Goal: Information Seeking & Learning: Learn about a topic

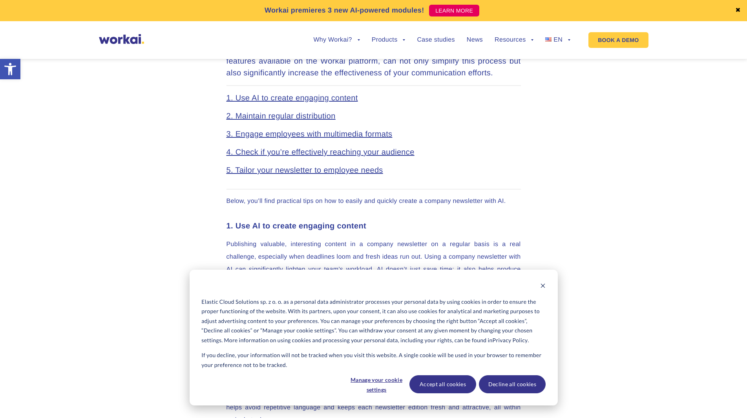
scroll to position [471, 0]
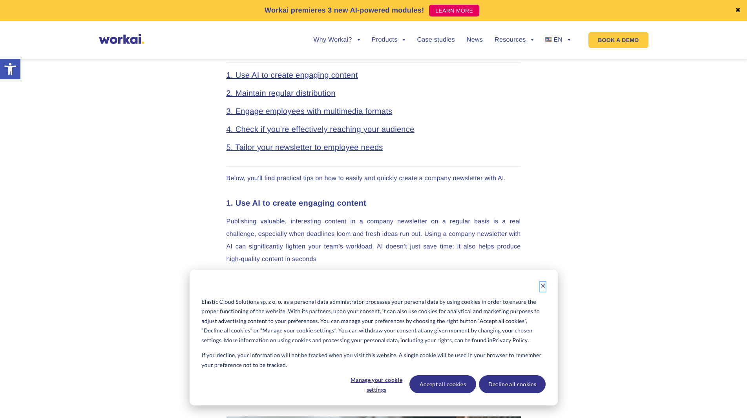
click at [541, 284] on icon "Dismiss cookie banner" at bounding box center [543, 286] width 4 height 4
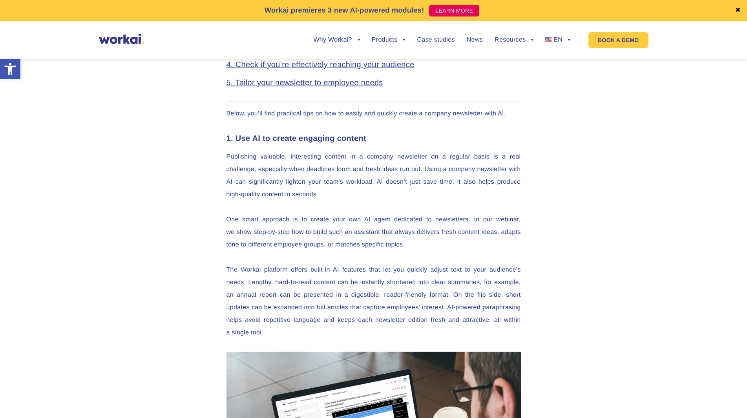
scroll to position [550, 0]
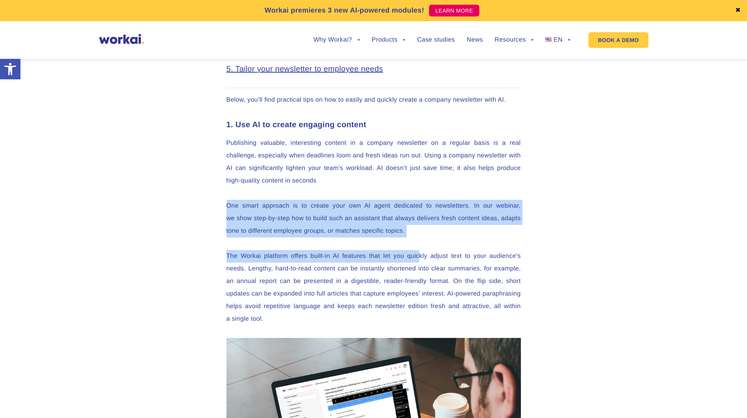
drag, startPoint x: 274, startPoint y: 198, endPoint x: 434, endPoint y: 271, distance: 175.3
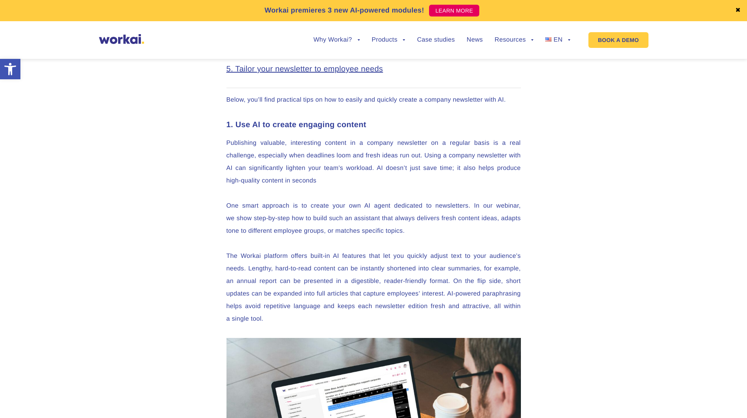
click at [440, 284] on p "The Workai platform offers built-in AI features that let you quickly adjust tex…" at bounding box center [374, 287] width 295 height 75
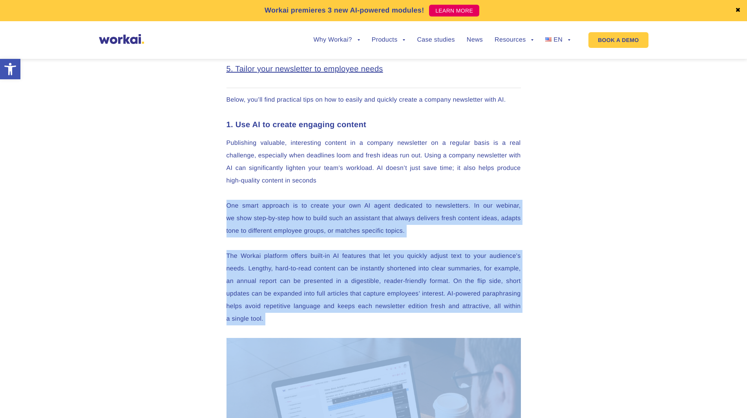
drag, startPoint x: 440, startPoint y: 284, endPoint x: 278, endPoint y: 184, distance: 190.7
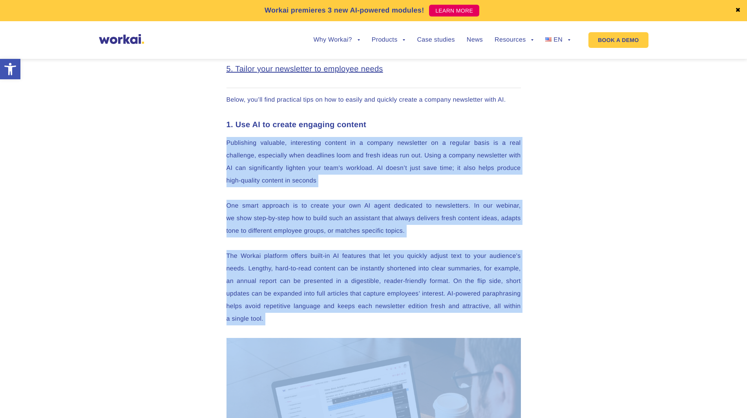
click at [260, 148] on p "Publishing valuable, interesting content in a company newsletter on a regular b…" at bounding box center [374, 162] width 295 height 50
drag, startPoint x: 260, startPoint y: 148, endPoint x: 390, endPoint y: 271, distance: 179.5
click at [392, 276] on p "The Workai platform offers built-in AI features that let you quickly adjust tex…" at bounding box center [374, 287] width 295 height 75
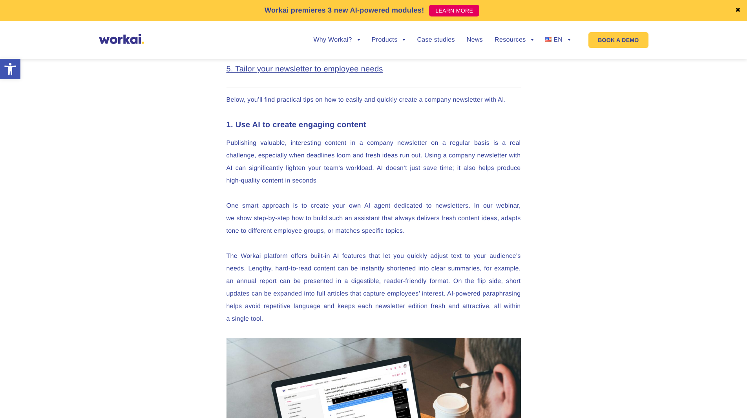
click at [392, 276] on p "The Workai platform offers built-in AI features that let you quickly adjust tex…" at bounding box center [374, 287] width 295 height 75
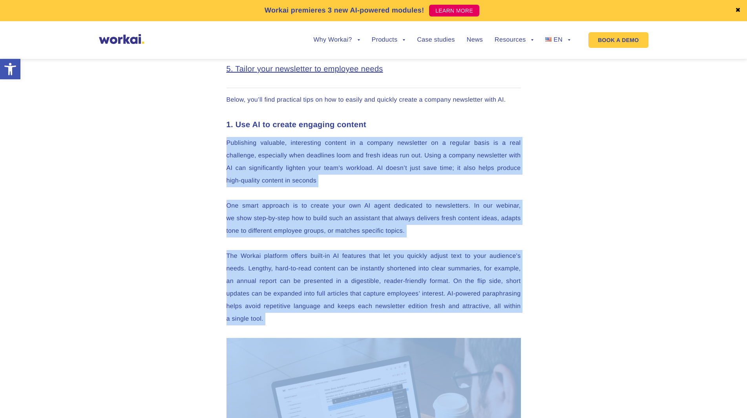
drag, startPoint x: 392, startPoint y: 276, endPoint x: 264, endPoint y: 165, distance: 170.1
click at [263, 164] on p "Publishing valuable, interesting content in a company newsletter on a regular b…" at bounding box center [374, 162] width 295 height 50
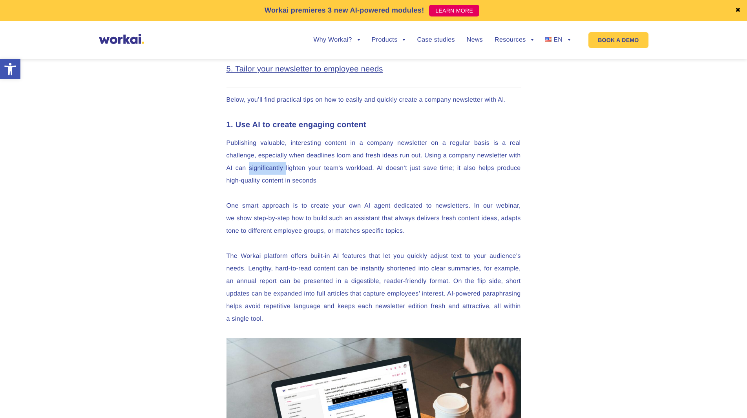
click at [263, 164] on p "Publishing valuable, interesting content in a company newsletter on a regular b…" at bounding box center [374, 162] width 295 height 50
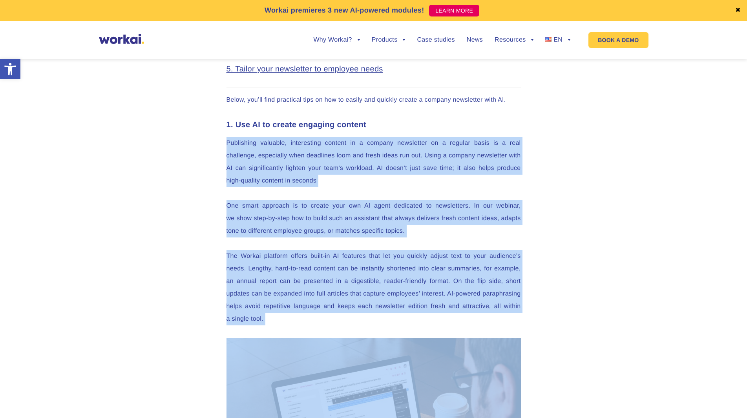
drag, startPoint x: 263, startPoint y: 163, endPoint x: 386, endPoint y: 280, distance: 168.9
click at [387, 281] on p "The Workai platform offers built-in AI features that let you quickly adjust tex…" at bounding box center [374, 287] width 295 height 75
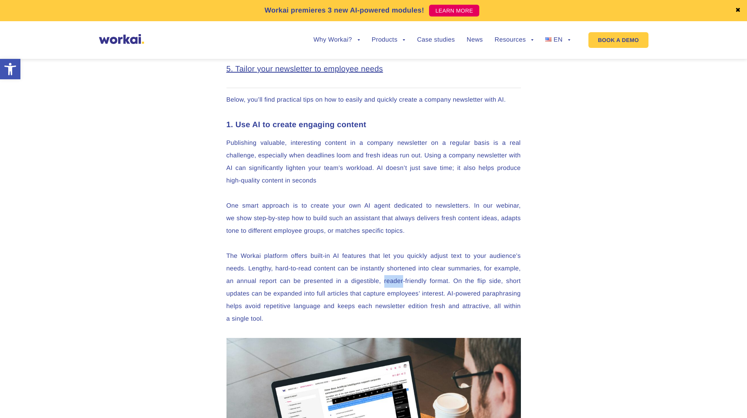
click at [387, 281] on p "The Workai platform offers built-in AI features that let you quickly adjust tex…" at bounding box center [374, 287] width 295 height 75
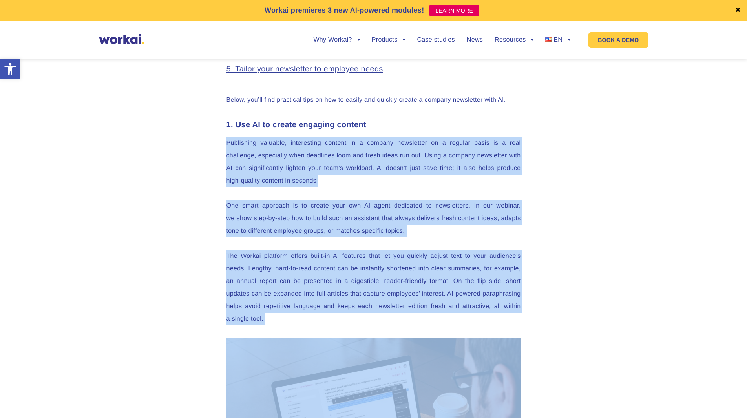
drag, startPoint x: 387, startPoint y: 281, endPoint x: 272, endPoint y: 161, distance: 166.4
click at [271, 159] on p "Publishing valuable, interesting content in a company newsletter on a regular b…" at bounding box center [374, 162] width 295 height 50
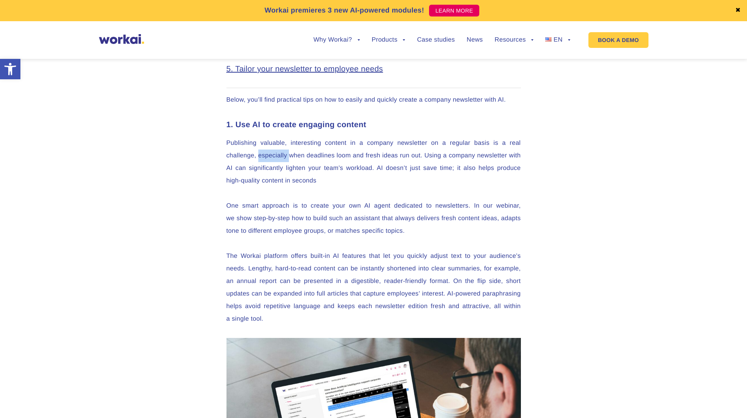
click at [271, 159] on p "Publishing valuable, interesting content in a company newsletter on a regular b…" at bounding box center [374, 162] width 295 height 50
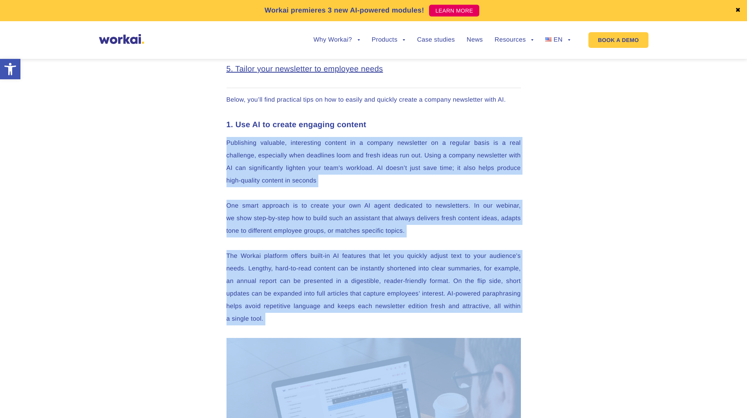
drag, startPoint x: 271, startPoint y: 159, endPoint x: 359, endPoint y: 267, distance: 139.0
click at [360, 267] on p "The Workai platform offers built-in AI features that let you quickly adjust tex…" at bounding box center [374, 287] width 295 height 75
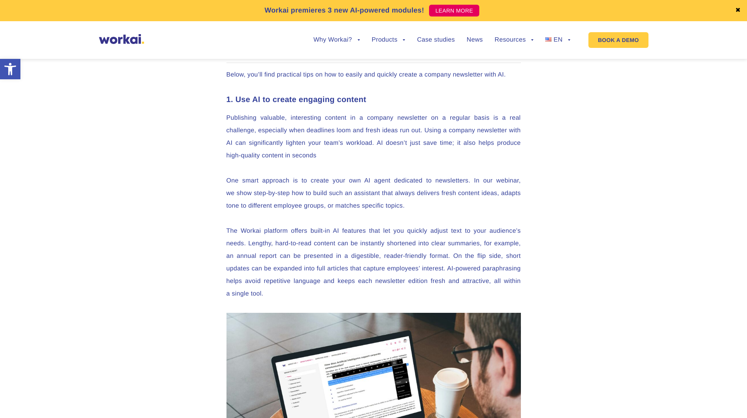
scroll to position [628, 0]
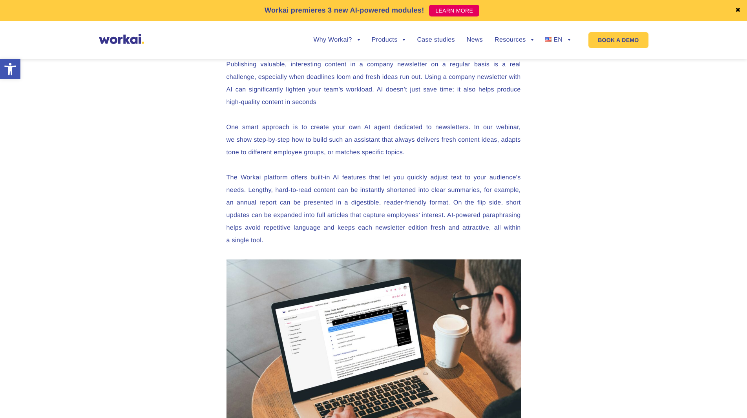
click at [240, 179] on p "The Workai platform offers built-in AI features that let you quickly adjust tex…" at bounding box center [374, 209] width 295 height 75
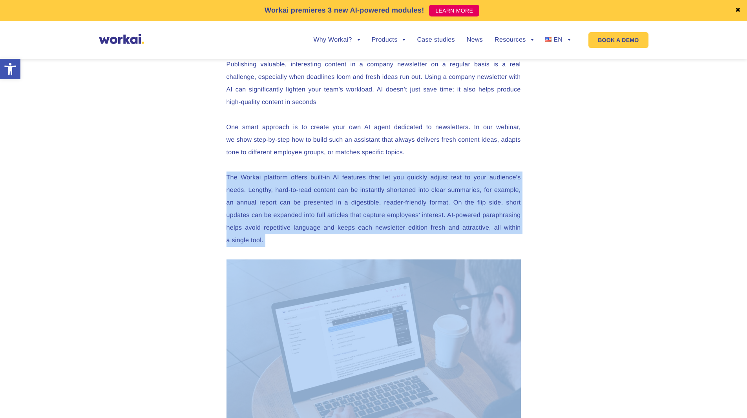
click at [239, 178] on p "The Workai platform offers built-in AI features that let you quickly adjust tex…" at bounding box center [374, 209] width 295 height 75
click at [280, 210] on p "The Workai platform offers built-in AI features that let you quickly adjust tex…" at bounding box center [374, 209] width 295 height 75
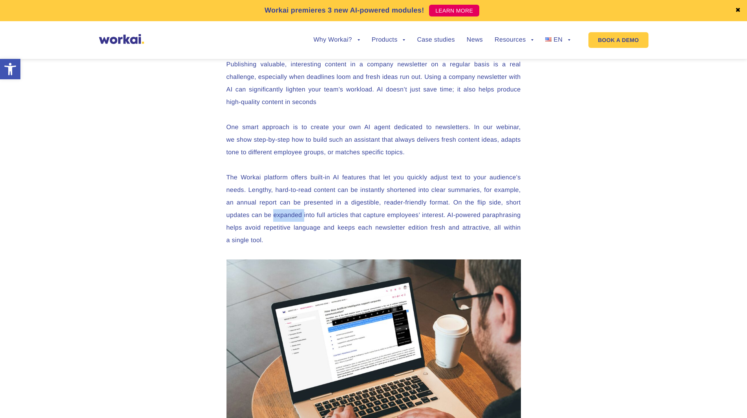
click at [280, 210] on p "The Workai platform offers built-in AI features that let you quickly adjust tex…" at bounding box center [374, 209] width 295 height 75
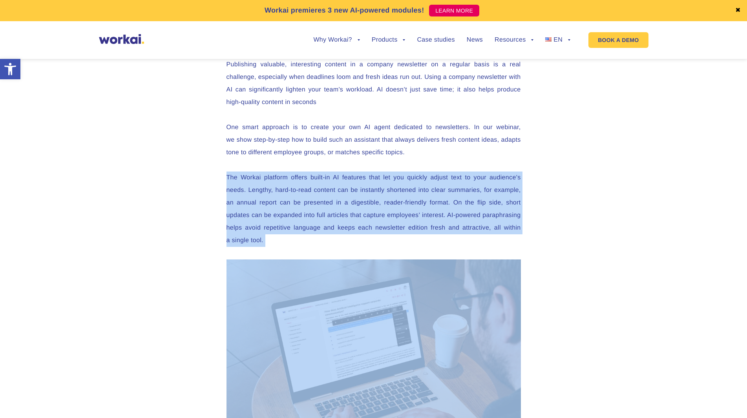
click at [280, 210] on p "The Workai platform offers built-in AI features that let you quickly adjust tex…" at bounding box center [374, 209] width 295 height 75
click at [245, 185] on p "The Workai platform offers built-in AI features that let you quickly adjust tex…" at bounding box center [374, 209] width 295 height 75
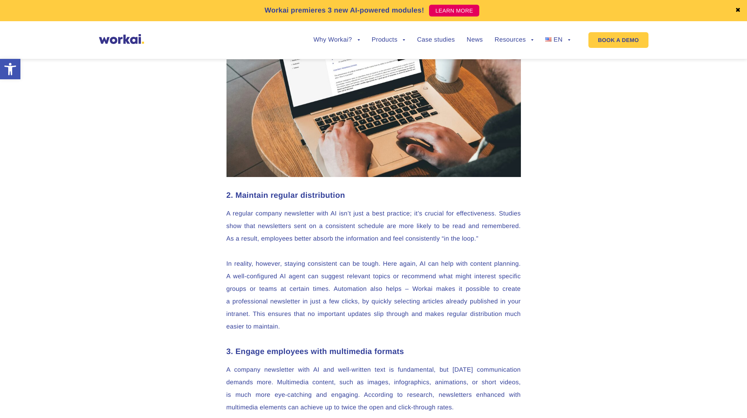
scroll to position [943, 0]
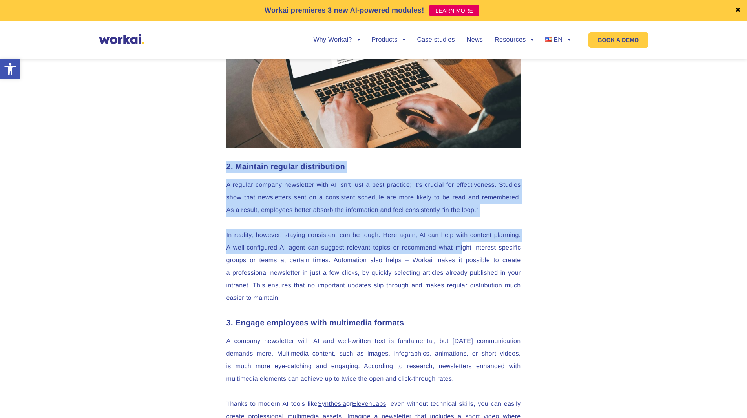
drag, startPoint x: 219, startPoint y: 169, endPoint x: 467, endPoint y: 255, distance: 261.9
click at [465, 252] on div "Effective internal communication is now essential for any company that wants to…" at bounding box center [373, 377] width 747 height 1772
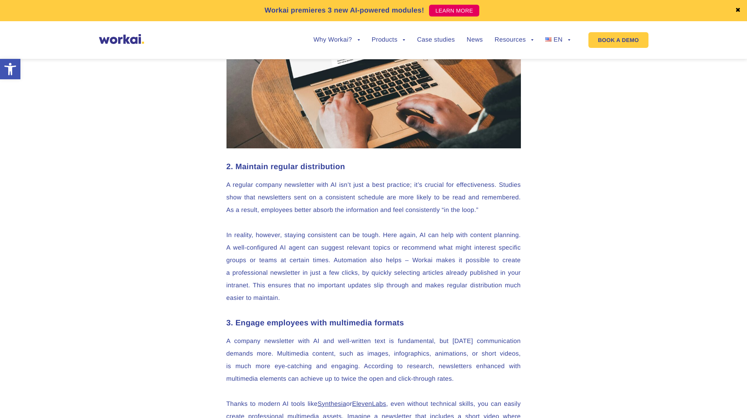
click at [469, 256] on p "In reality, however, staying consistent can be tough. Here again, AI can help w…" at bounding box center [374, 266] width 295 height 75
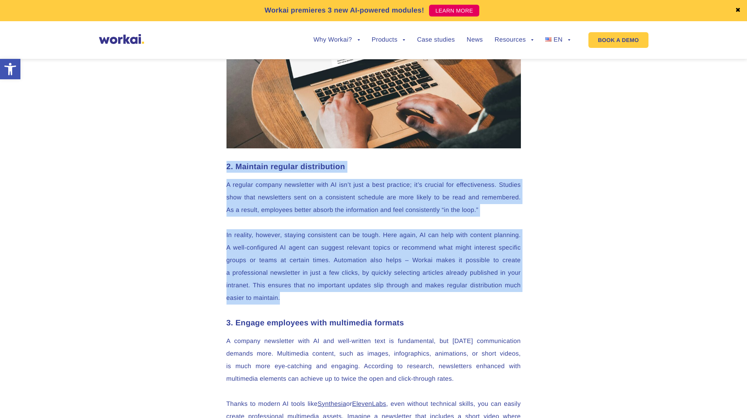
drag, startPoint x: 469, startPoint y: 256, endPoint x: 230, endPoint y: 159, distance: 257.3
click at [230, 159] on div "Effective internal communication is now essential for any company that wants to…" at bounding box center [374, 377] width 310 height 1772
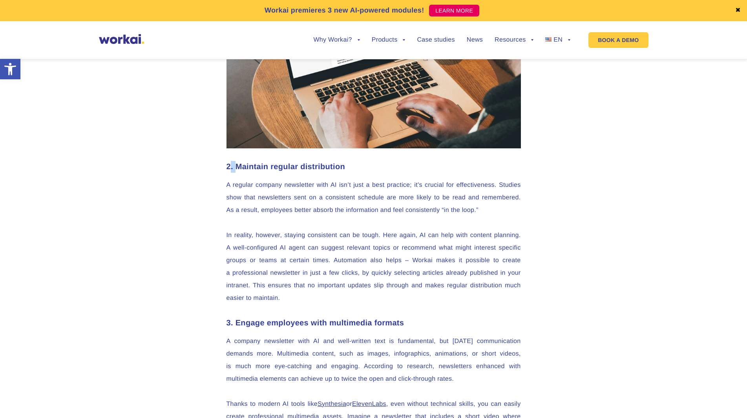
click at [230, 159] on div "Effective internal communication is now essential for any company that wants to…" at bounding box center [374, 377] width 310 height 1772
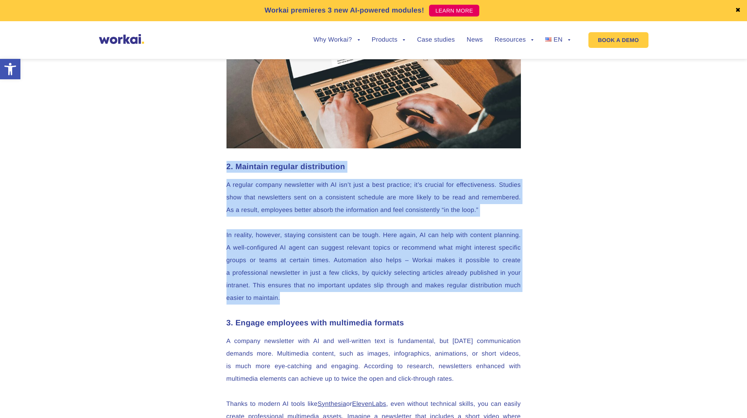
drag, startPoint x: 230, startPoint y: 159, endPoint x: 420, endPoint y: 253, distance: 212.0
click at [417, 251] on div "Effective internal communication is now essential for any company that wants to…" at bounding box center [374, 377] width 310 height 1772
click at [421, 253] on p "In reality, however, staying consistent can be tough. Here again, AI can help w…" at bounding box center [374, 266] width 295 height 75
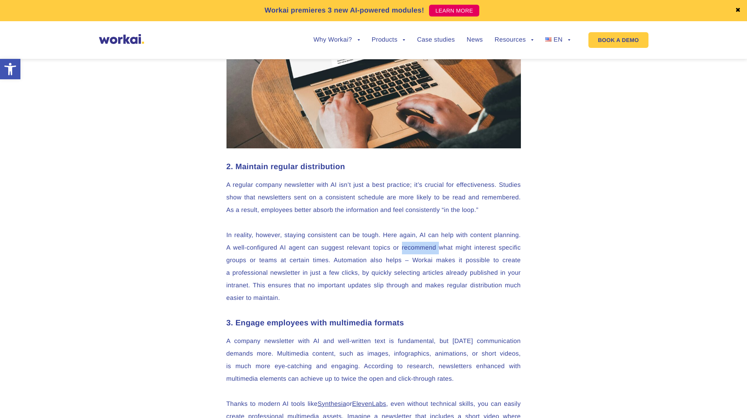
click at [421, 253] on p "In reality, however, staying consistent can be tough. Here again, AI can help w…" at bounding box center [374, 266] width 295 height 75
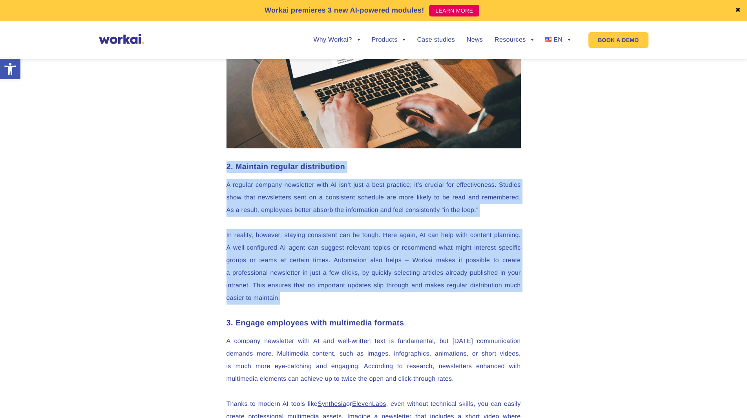
drag, startPoint x: 421, startPoint y: 253, endPoint x: 222, endPoint y: 163, distance: 218.7
click at [222, 163] on div "Effective internal communication is now essential for any company that wants to…" at bounding box center [374, 377] width 310 height 1772
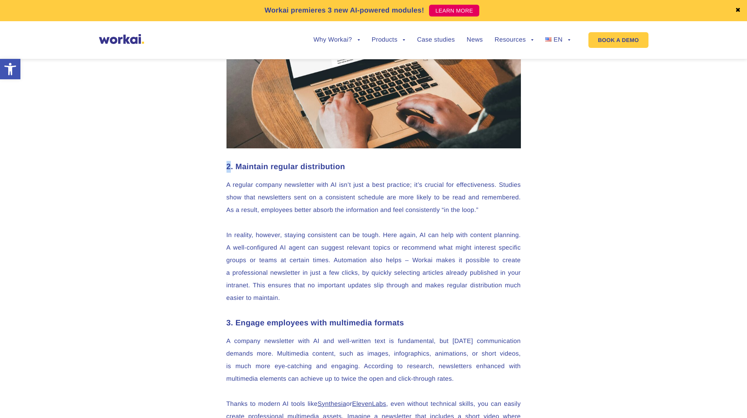
click at [222, 163] on div "Effective internal communication is now essential for any company that wants to…" at bounding box center [374, 377] width 310 height 1772
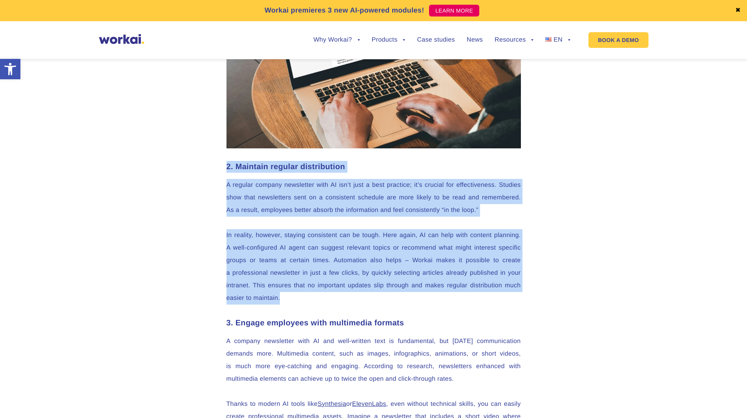
drag, startPoint x: 222, startPoint y: 163, endPoint x: 399, endPoint y: 246, distance: 195.6
click at [399, 245] on div "Effective internal communication is now essential for any company that wants to…" at bounding box center [374, 377] width 310 height 1772
click at [401, 247] on p "In reality, however, staying consistent can be tough. Here again, AI can help w…" at bounding box center [374, 266] width 295 height 75
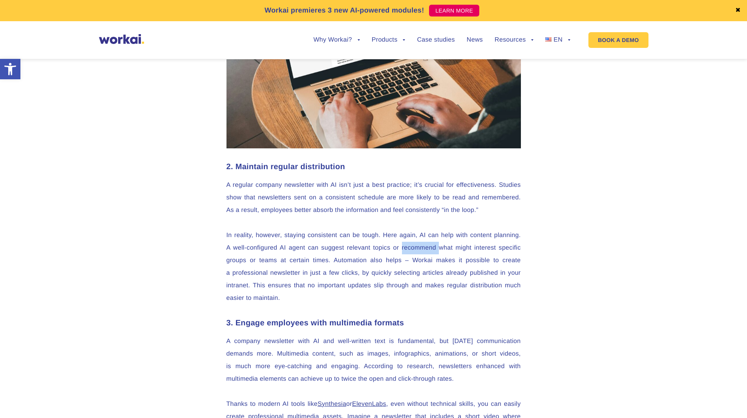
click at [401, 247] on p "In reality, however, staying consistent can be tough. Here again, AI can help w…" at bounding box center [374, 266] width 295 height 75
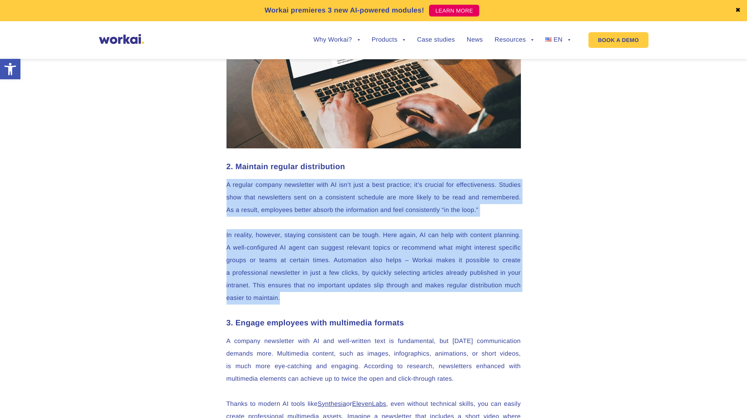
drag, startPoint x: 401, startPoint y: 247, endPoint x: 245, endPoint y: 173, distance: 172.0
click at [246, 174] on div "Effective internal communication is now essential for any company that wants to…" at bounding box center [374, 377] width 310 height 1772
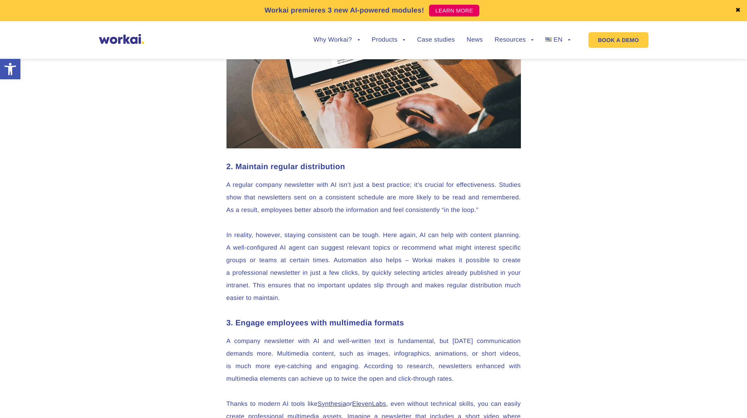
click at [240, 167] on strong "2. Maintain regular distribution" at bounding box center [286, 167] width 119 height 9
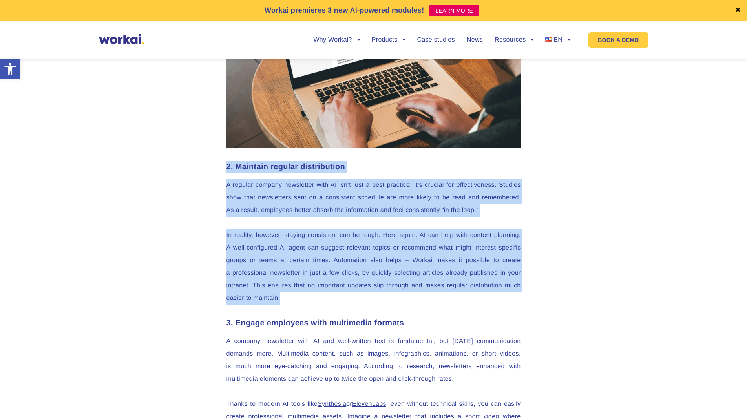
drag, startPoint x: 240, startPoint y: 167, endPoint x: 368, endPoint y: 262, distance: 159.2
click at [366, 261] on div "Effective internal communication is now essential for any company that wants to…" at bounding box center [374, 377] width 310 height 1772
click at [368, 262] on p "In reality, however, staying consistent can be tough. Here again, AI can help w…" at bounding box center [374, 266] width 295 height 75
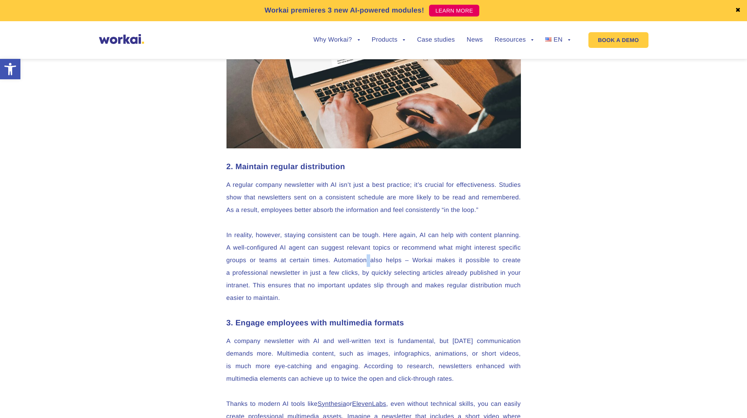
click at [368, 262] on p "In reality, however, staying consistent can be tough. Here again, AI can help w…" at bounding box center [374, 266] width 295 height 75
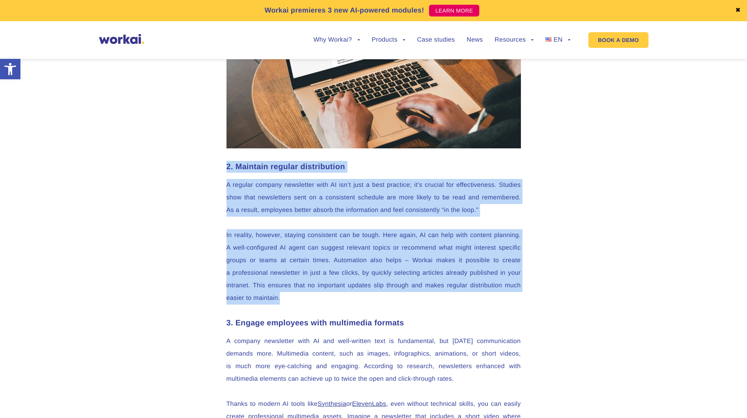
drag, startPoint x: 368, startPoint y: 262, endPoint x: 234, endPoint y: 166, distance: 164.4
click at [234, 166] on div "Effective internal communication is now essential for any company that wants to…" at bounding box center [374, 377] width 310 height 1772
click at [234, 166] on strong "2. Maintain regular distribution" at bounding box center [286, 167] width 119 height 9
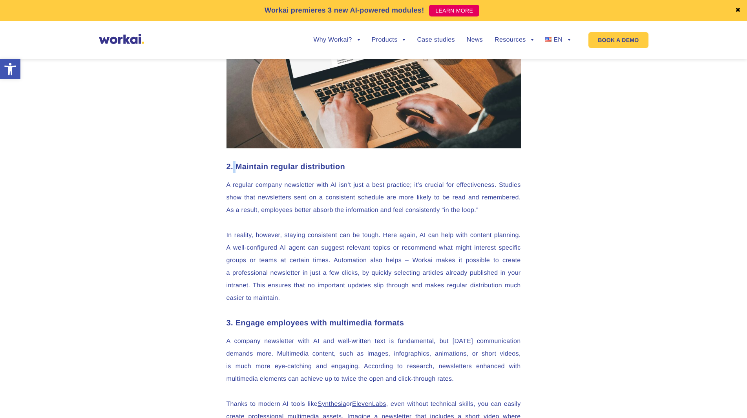
click at [234, 166] on strong "2. Maintain regular distribution" at bounding box center [286, 167] width 119 height 9
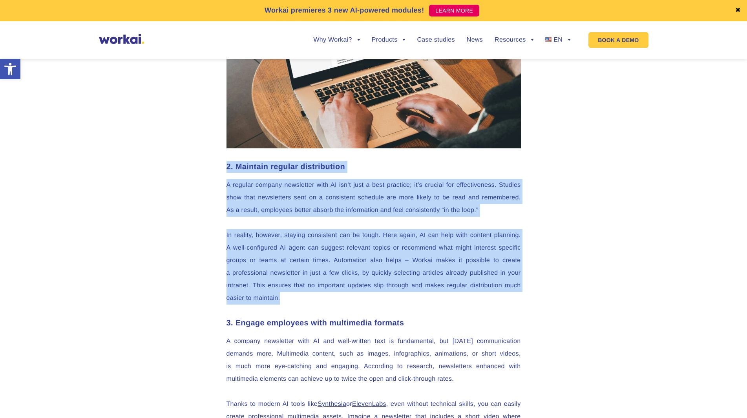
drag, startPoint x: 234, startPoint y: 166, endPoint x: 379, endPoint y: 270, distance: 178.8
click at [379, 269] on div "Effective internal communication is now essential for any company that wants to…" at bounding box center [374, 377] width 310 height 1772
click at [379, 270] on p "In reality, however, staying consistent can be tough. Here again, AI can help w…" at bounding box center [374, 266] width 295 height 75
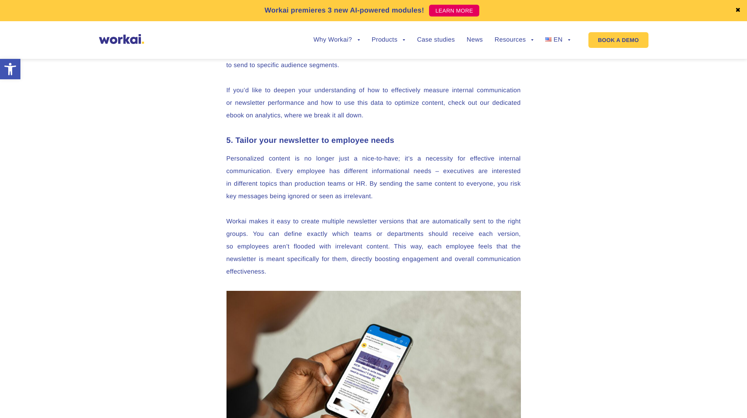
scroll to position [1493, 0]
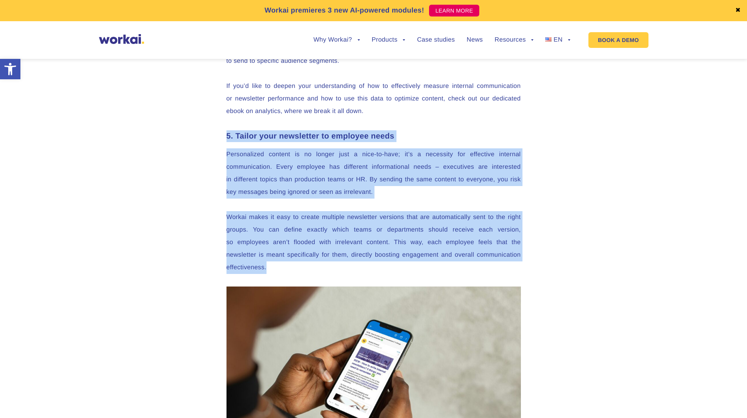
drag, startPoint x: 228, startPoint y: 135, endPoint x: 377, endPoint y: 271, distance: 201.6
click at [377, 271] on p "Workai makes it easy to create multiple newsletter versions that are automatica…" at bounding box center [374, 242] width 295 height 63
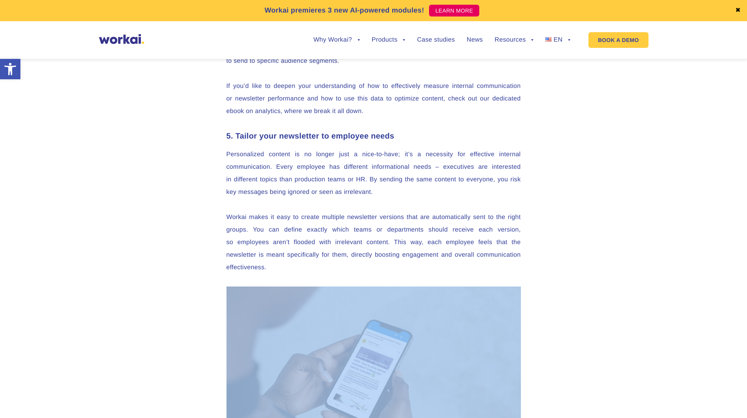
click at [377, 271] on p "Workai makes it easy to create multiple newsletter versions that are automatica…" at bounding box center [374, 242] width 295 height 63
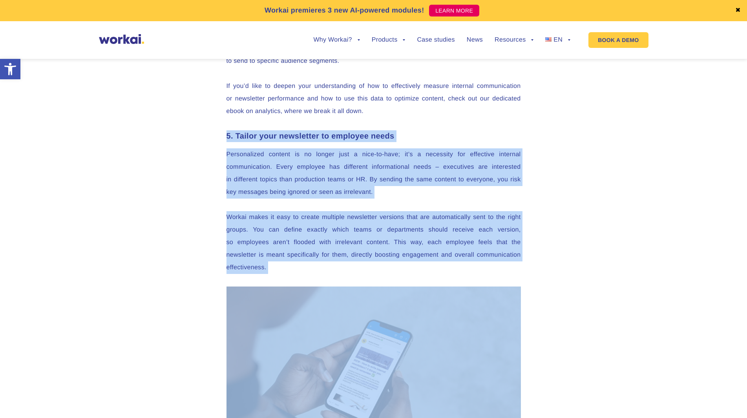
drag, startPoint x: 377, startPoint y: 271, endPoint x: 236, endPoint y: 137, distance: 194.5
click at [236, 137] on strong "5. Tailor your newsletter to employee needs" at bounding box center [311, 136] width 168 height 9
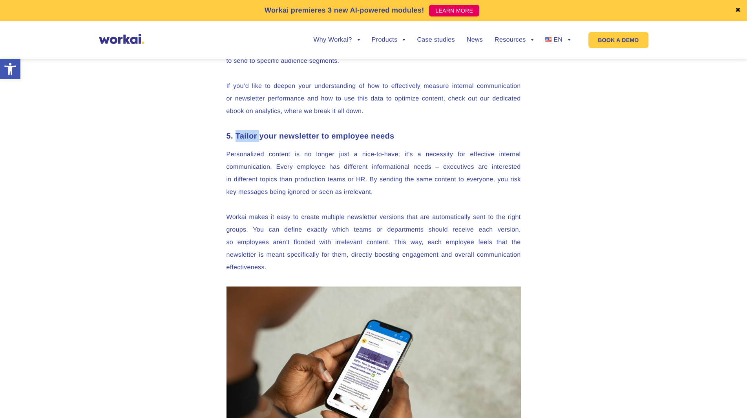
click at [236, 137] on strong "5. Tailor your newsletter to employee needs" at bounding box center [311, 136] width 168 height 9
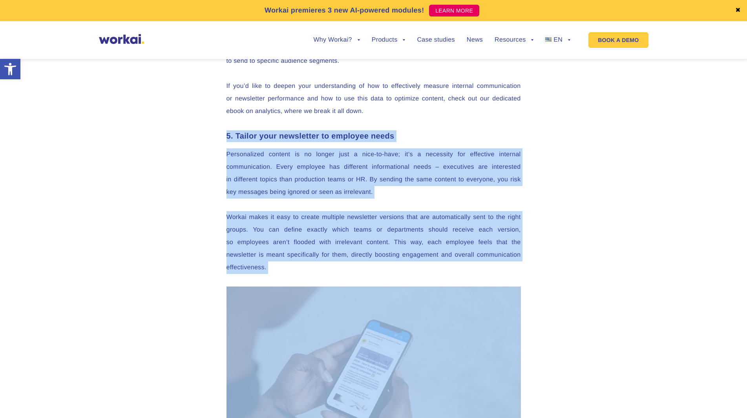
drag, startPoint x: 236, startPoint y: 137, endPoint x: 370, endPoint y: 266, distance: 186.1
click at [370, 266] on p "Workai makes it easy to create multiple newsletter versions that are automatica…" at bounding box center [374, 242] width 295 height 63
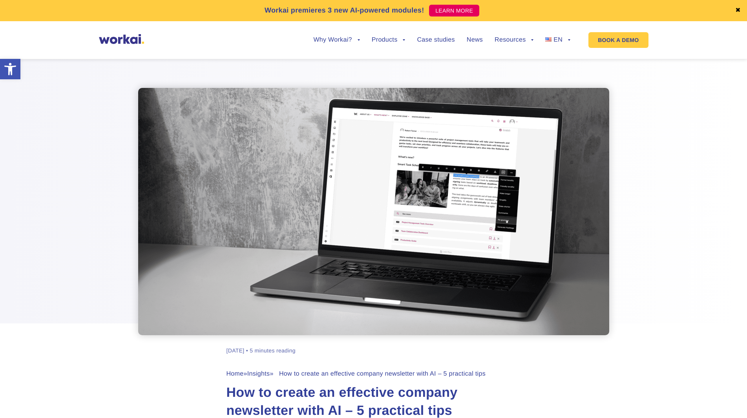
scroll to position [0, 0]
